Goal: Task Accomplishment & Management: Use online tool/utility

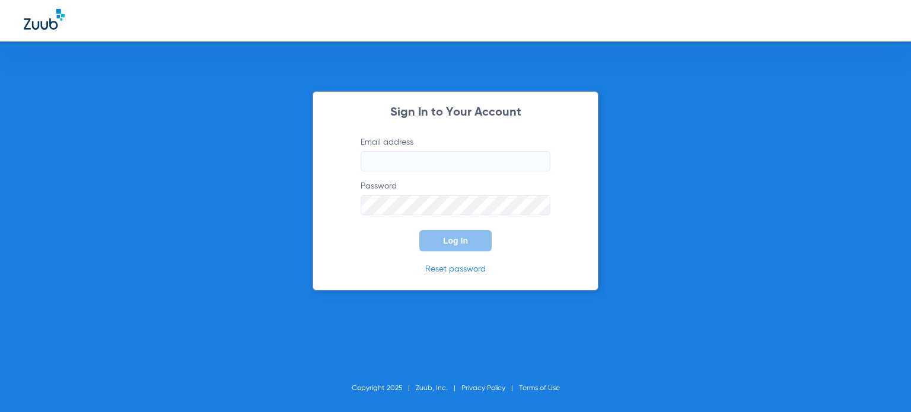
click at [486, 157] on input "Email address" at bounding box center [456, 161] width 190 height 20
type input "[PERSON_NAME][EMAIL_ADDRESS][DOMAIN_NAME]"
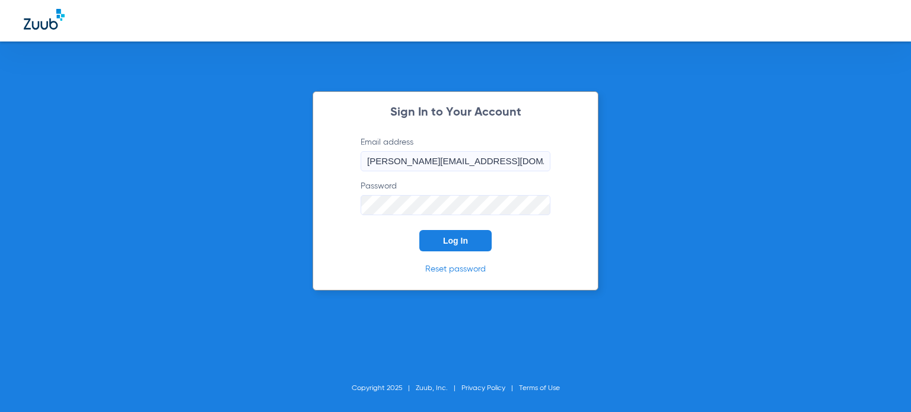
click at [419, 230] on button "Log In" at bounding box center [455, 240] width 72 height 21
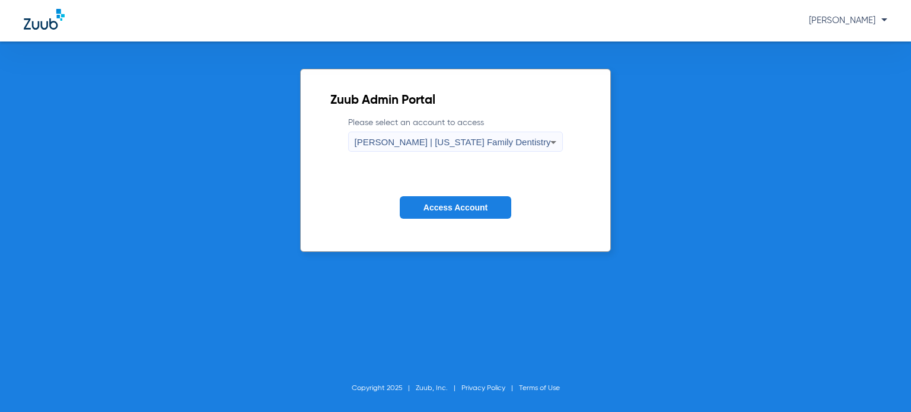
click at [546, 138] on icon at bounding box center [553, 142] width 14 height 14
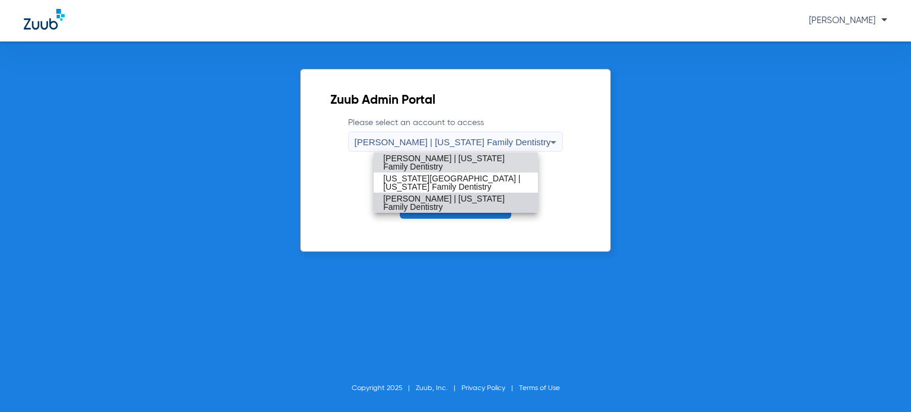
click at [439, 203] on span "[PERSON_NAME] | [US_STATE] Family Dentistry" at bounding box center [455, 203] width 145 height 17
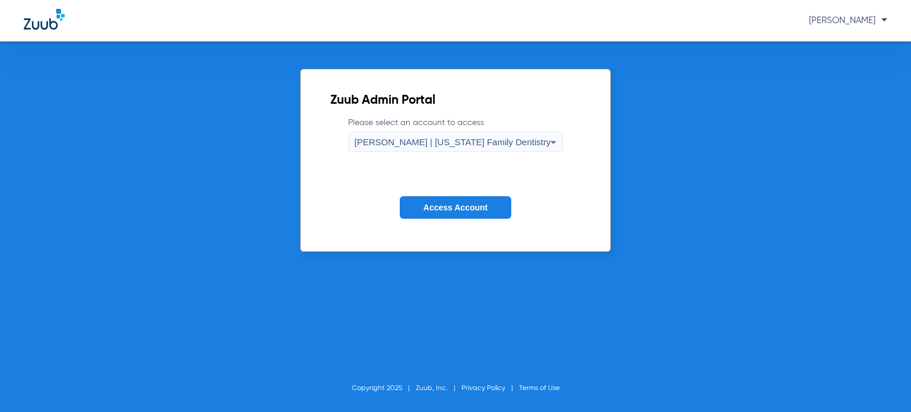
click at [439, 203] on span "Access Account" at bounding box center [455, 207] width 64 height 9
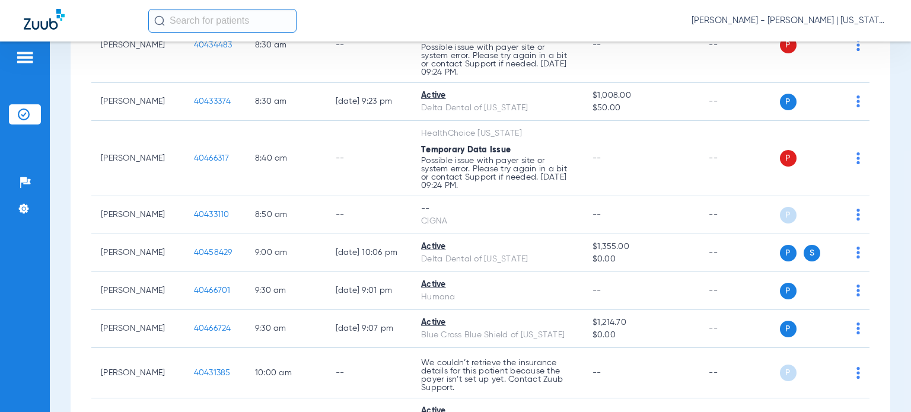
scroll to position [316, 0]
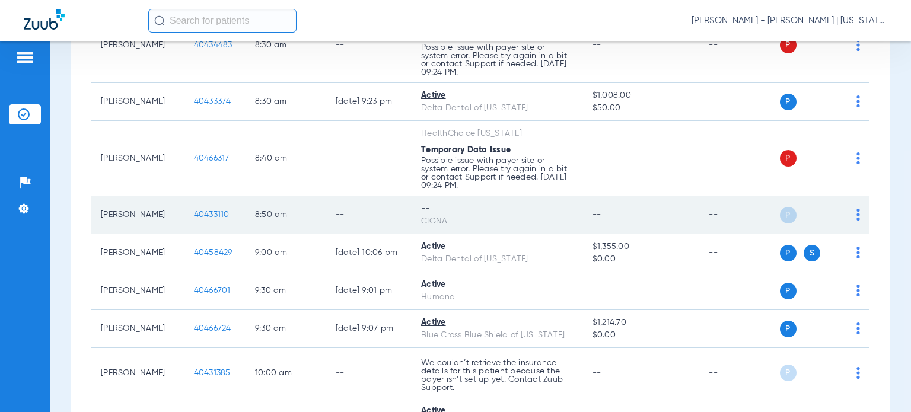
click at [194, 212] on span "40433110" at bounding box center [212, 215] width 36 height 8
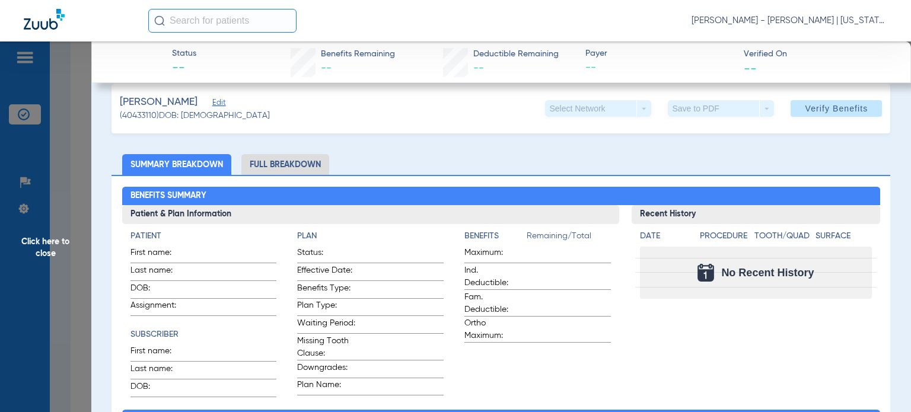
scroll to position [17, 0]
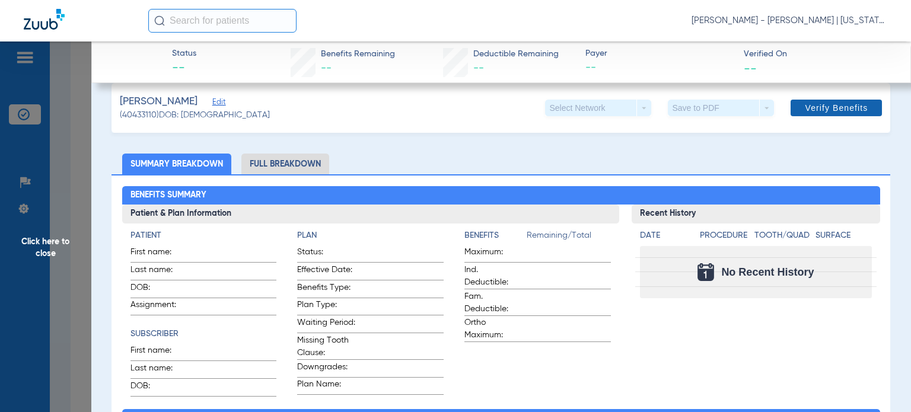
click at [805, 100] on span at bounding box center [836, 108] width 91 height 28
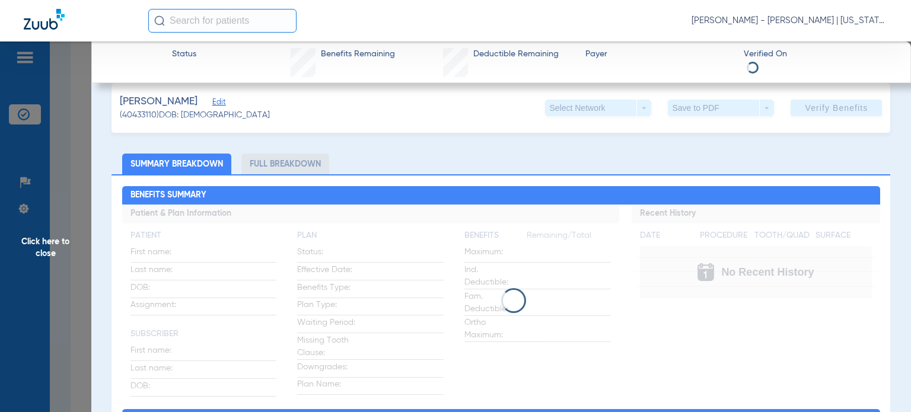
click at [486, 130] on div "[PERSON_NAME] Edit (40433110) DOB: [DEMOGRAPHIC_DATA] Select Network arrow_drop…" at bounding box center [500, 108] width 779 height 50
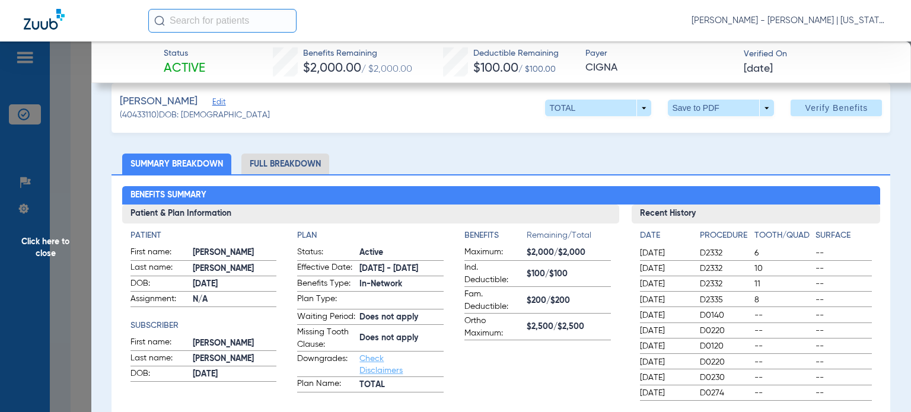
click at [275, 158] on li "Full Breakdown" at bounding box center [285, 164] width 88 height 21
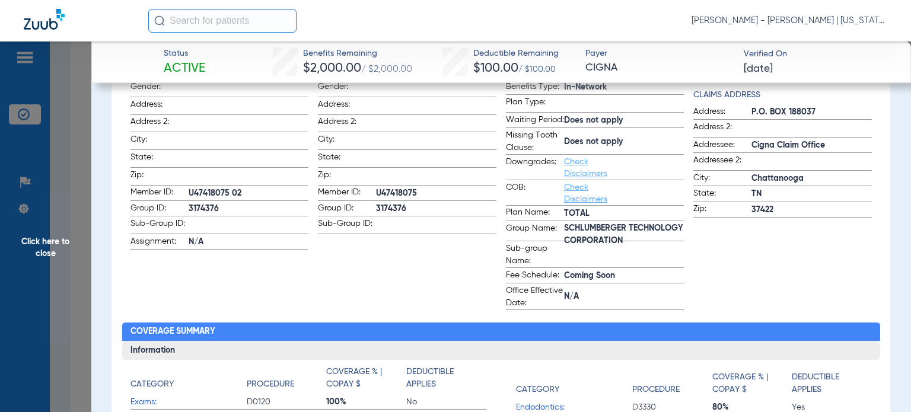
scroll to position [235, 0]
